Goal: Register for event/course

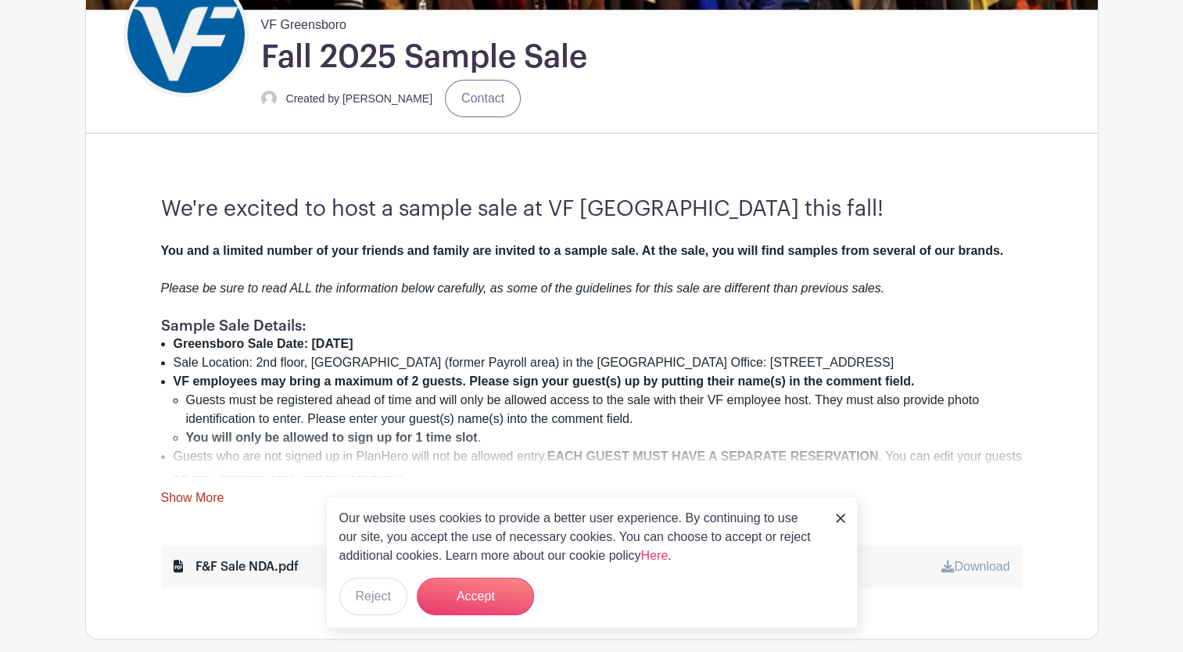
scroll to position [396, 0]
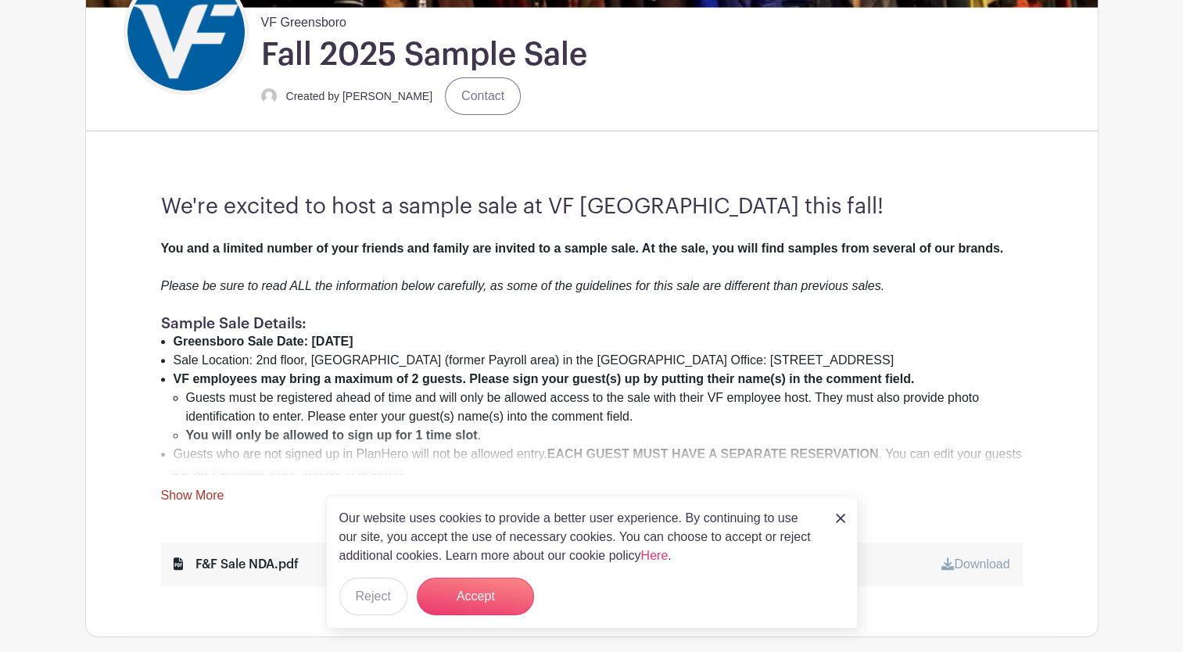
click at [583, 518] on img at bounding box center [840, 518] width 9 height 9
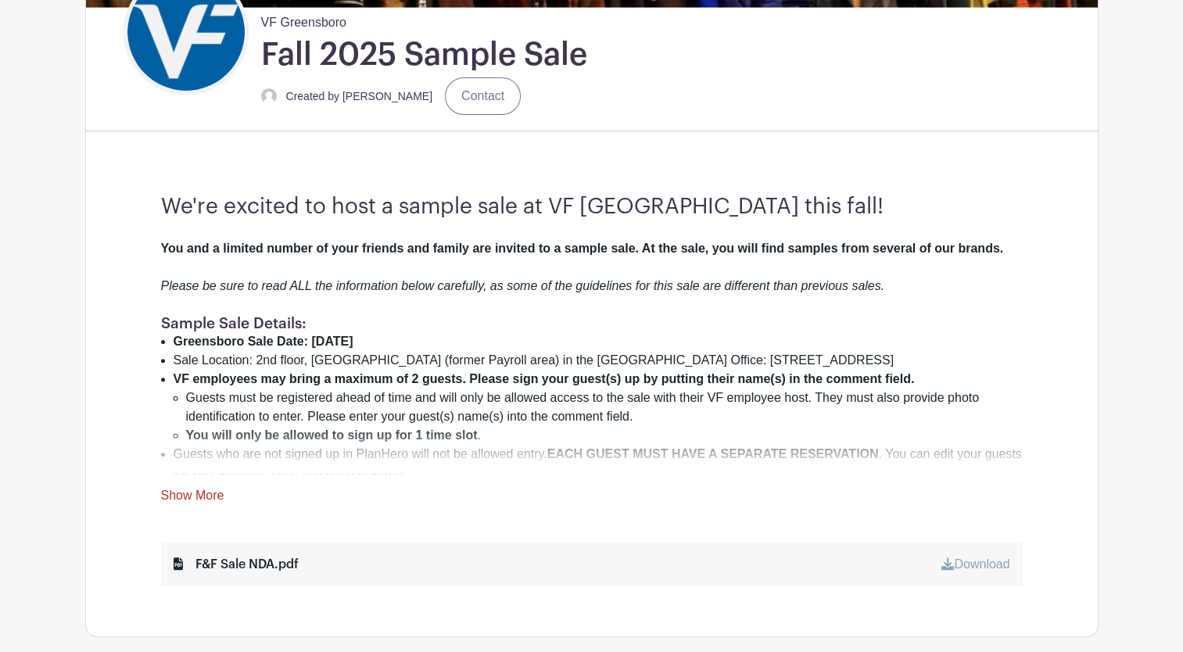
scroll to position [675, 0]
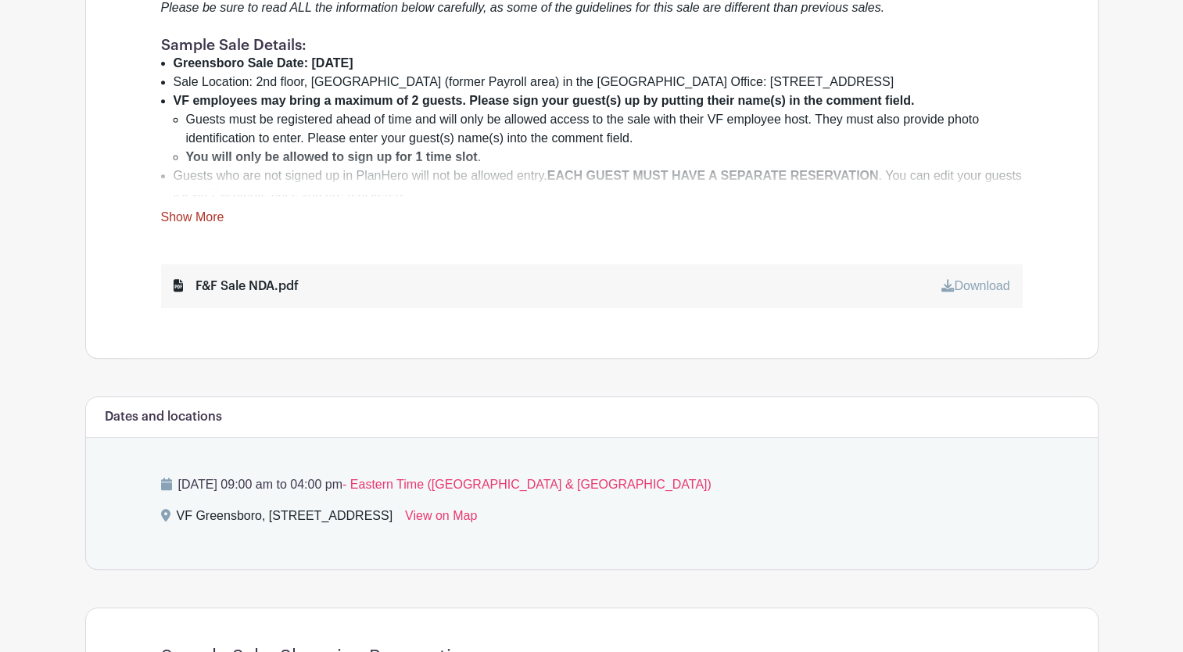
click at [185, 217] on link "Show More" at bounding box center [192, 220] width 63 height 20
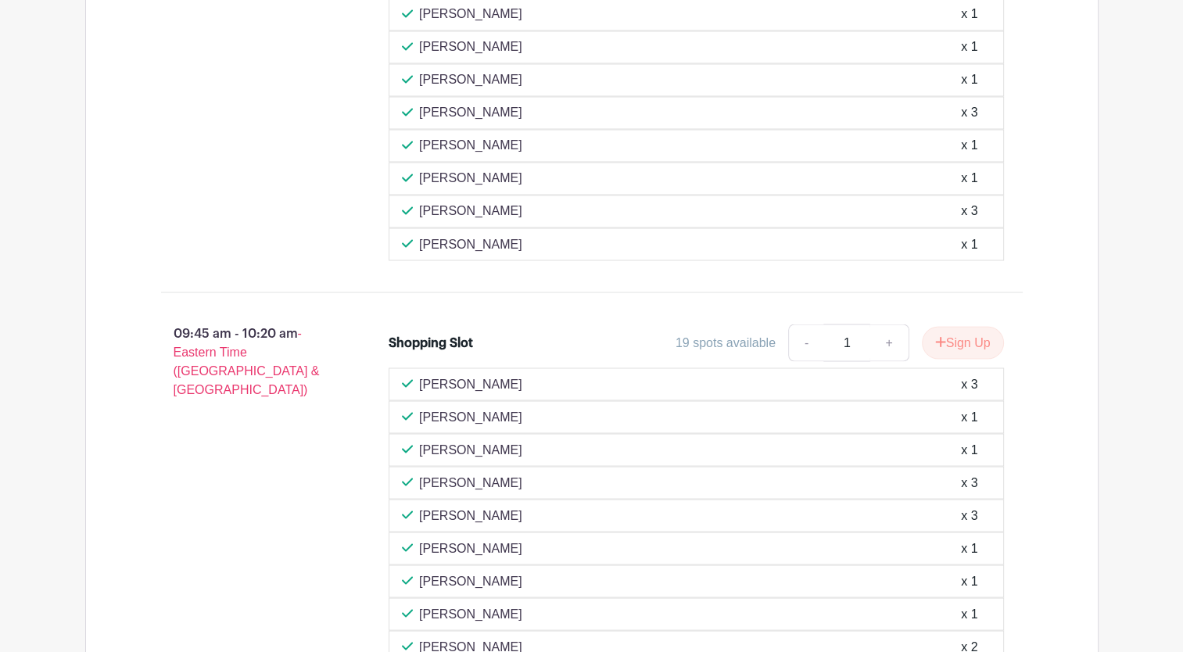
scroll to position [2732, 0]
click at [583, 326] on button "Sign Up" at bounding box center [963, 342] width 82 height 33
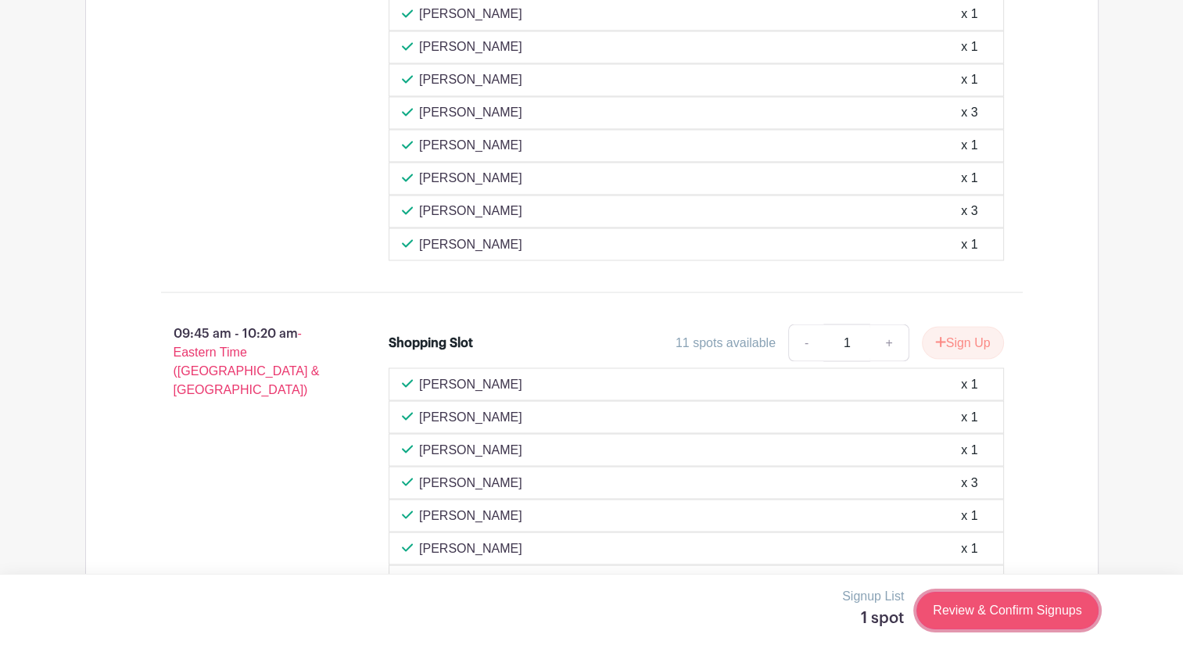
click at [583, 605] on link "Review & Confirm Signups" at bounding box center [1007, 611] width 181 height 38
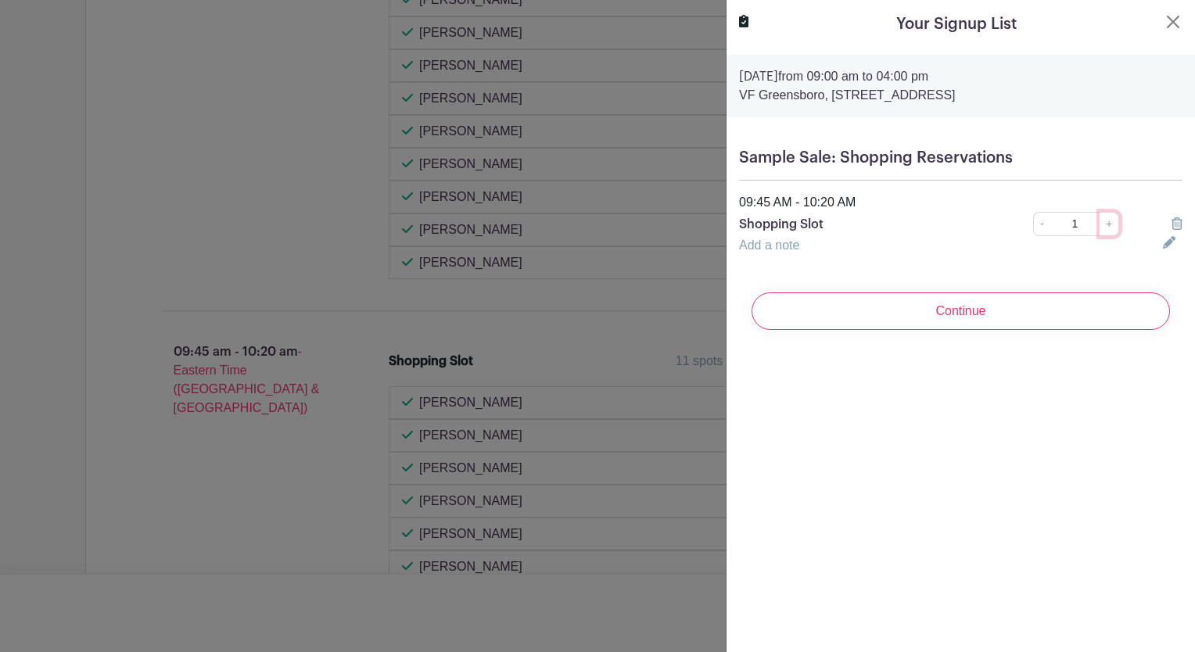
click at [583, 228] on link "+" at bounding box center [1110, 224] width 20 height 24
type input "2"
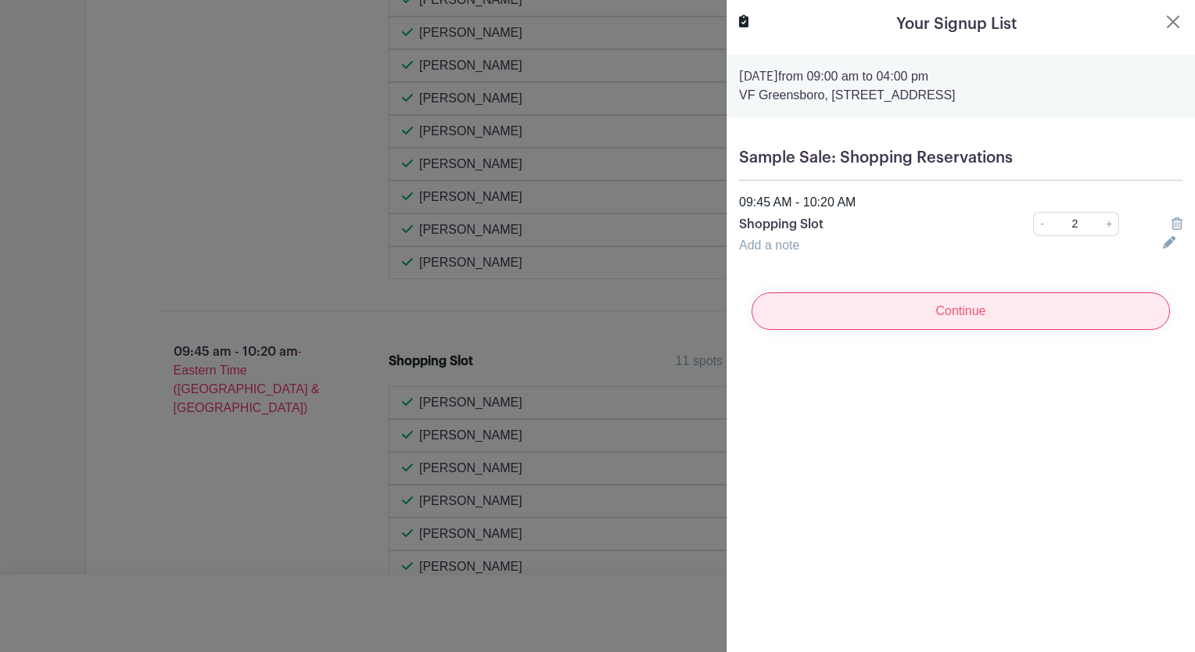
click at [583, 308] on input "Continue" at bounding box center [961, 311] width 418 height 38
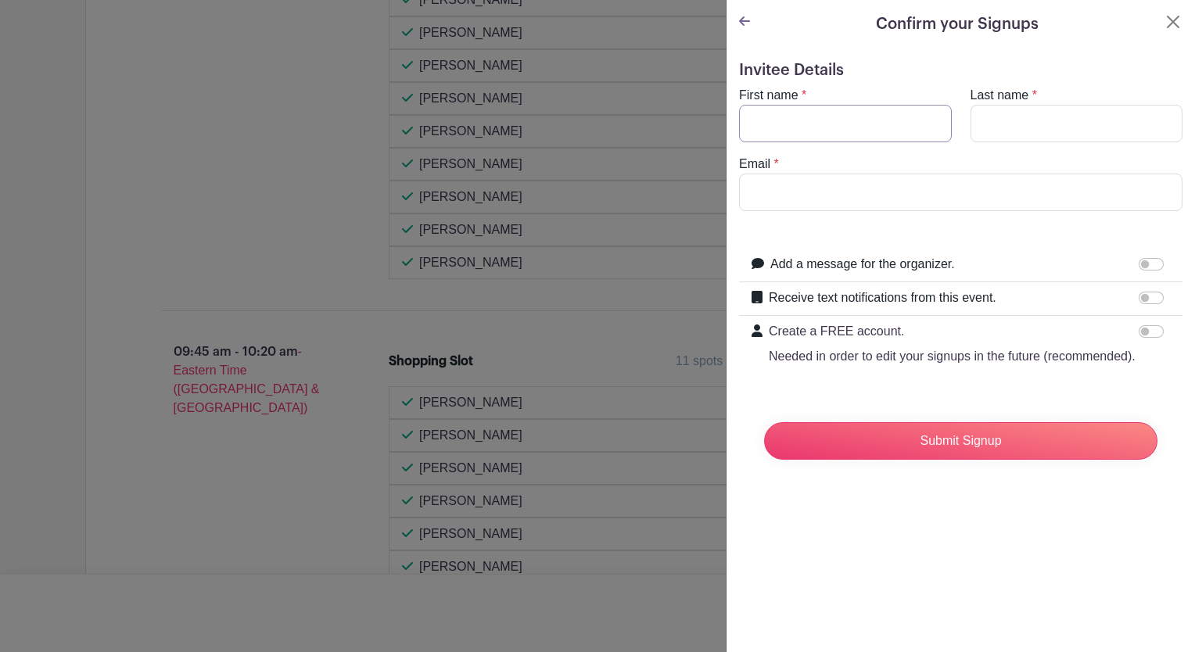
click at [583, 115] on input "First name" at bounding box center [845, 124] width 213 height 38
click at [583, 115] on input "C" at bounding box center [845, 124] width 213 height 38
type input "Chanel"
type input "[PERSON_NAME]"
type input "[EMAIL_ADDRESS][DOMAIN_NAME]"
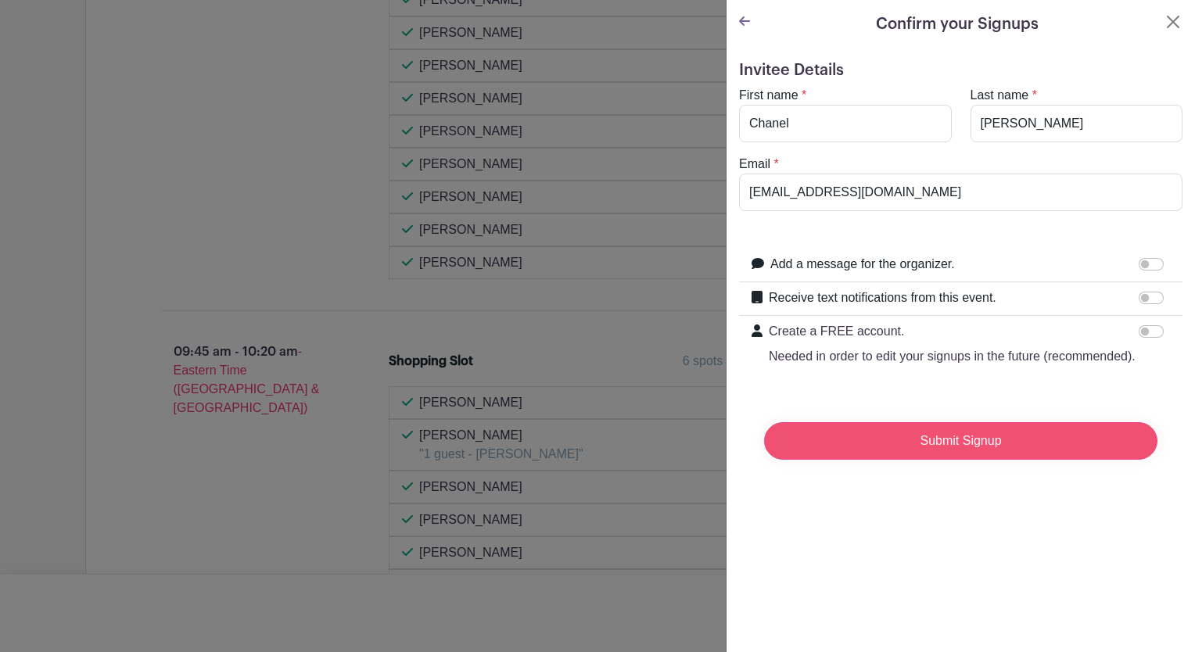
click at [583, 454] on input "Submit Signup" at bounding box center [960, 441] width 393 height 38
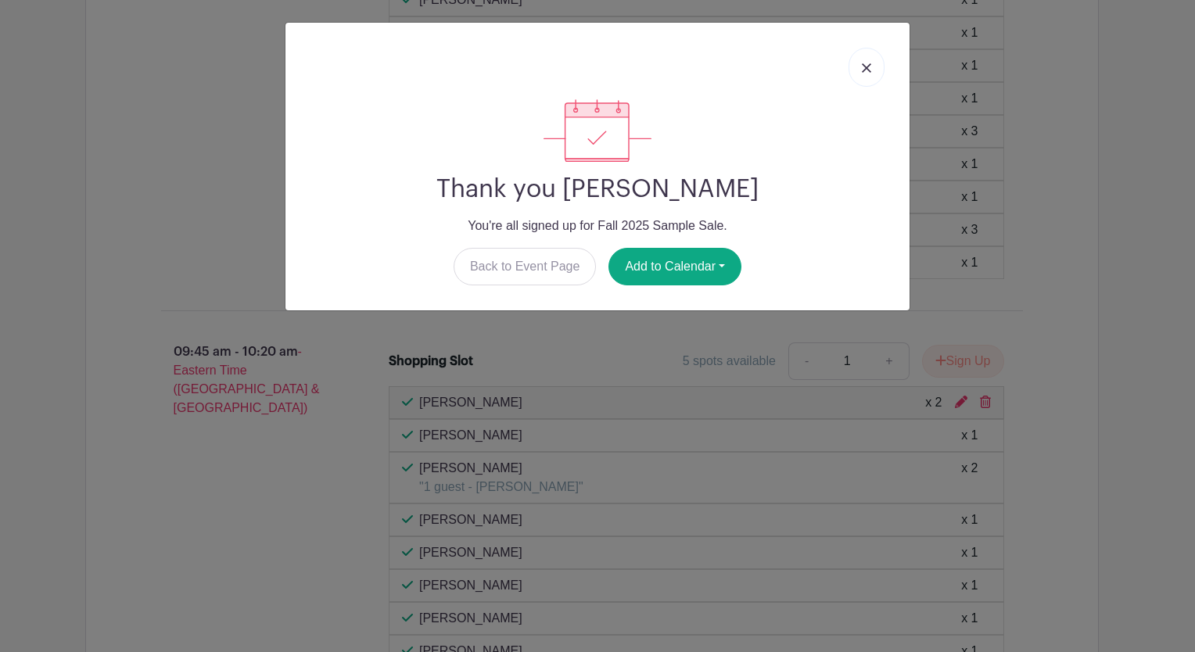
click at [583, 70] on img at bounding box center [866, 67] width 9 height 9
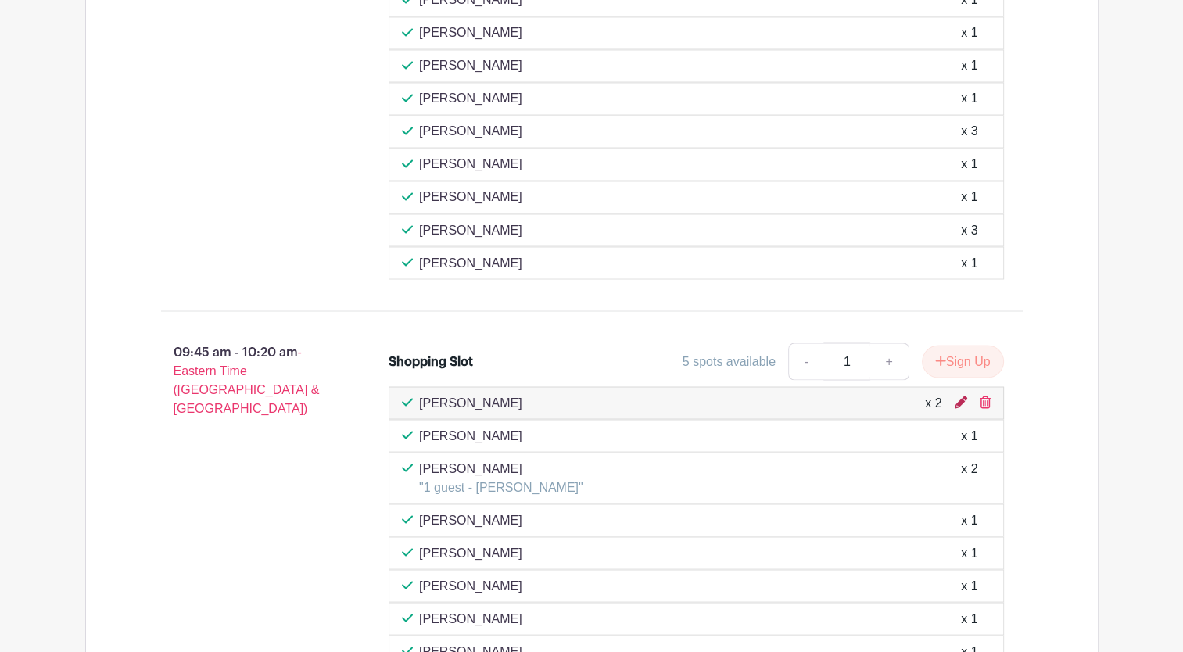
click at [583, 396] on icon at bounding box center [961, 402] width 13 height 13
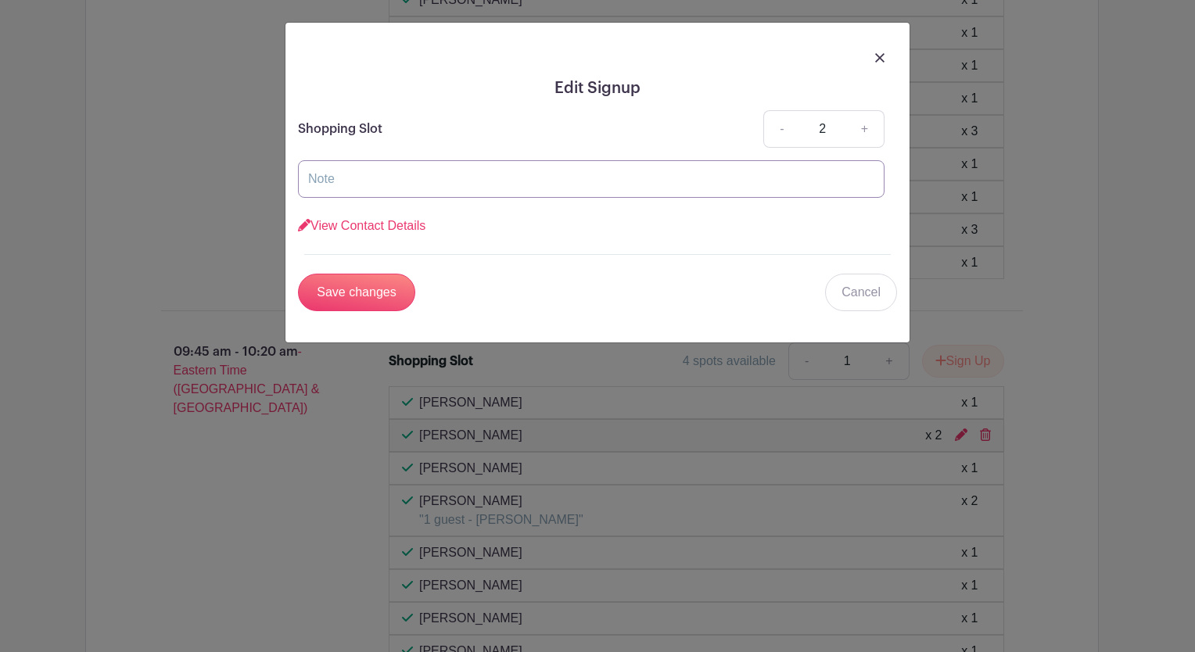
click at [470, 178] on input "text" at bounding box center [591, 179] width 587 height 38
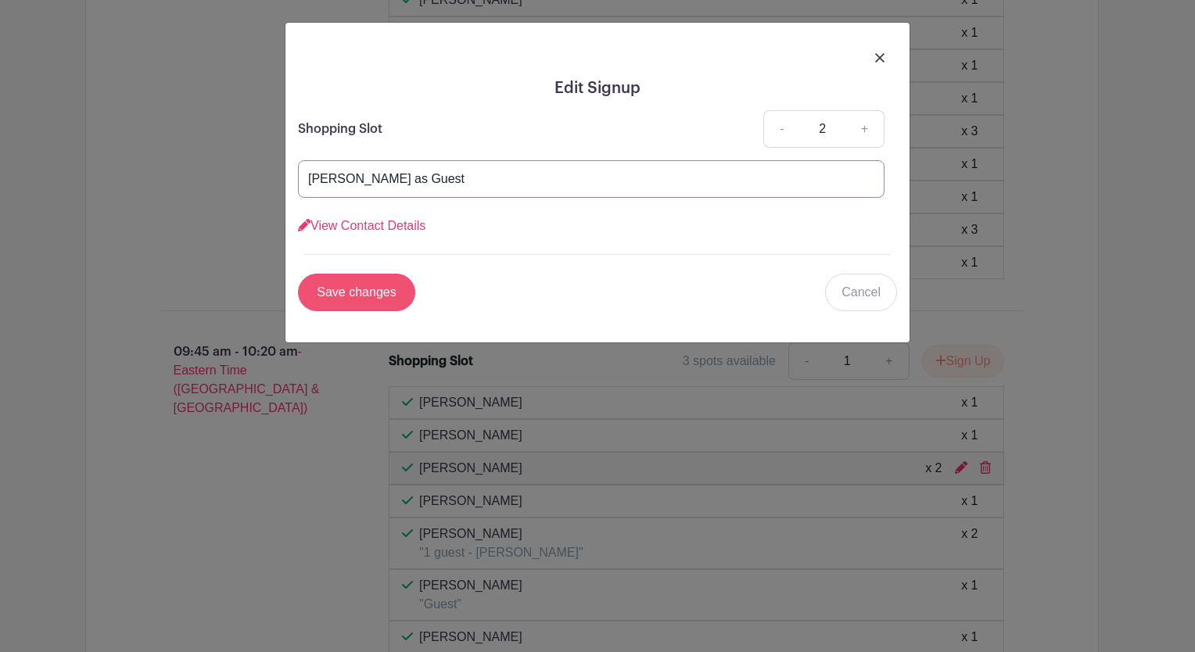
type input "[PERSON_NAME] as Guest"
click at [370, 289] on input "Save changes" at bounding box center [356, 293] width 117 height 38
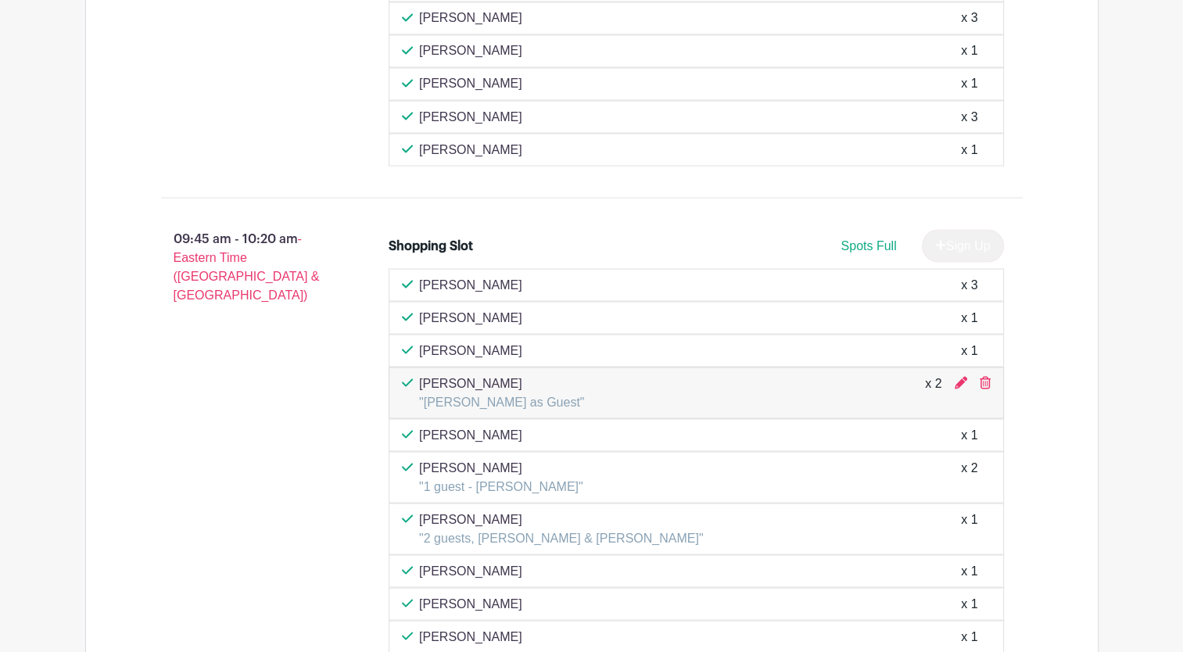
scroll to position [2864, 0]
